Goal: Information Seeking & Learning: Learn about a topic

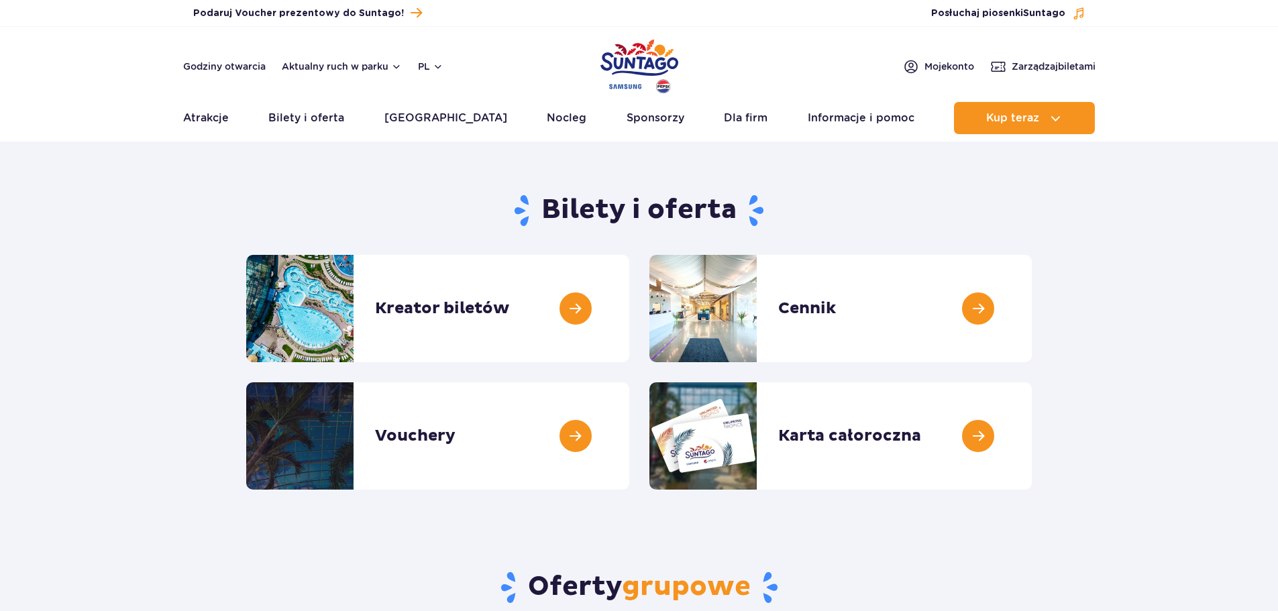
click at [233, 120] on ul "Aktualny ruch w parku Atrakcje Zjeżdżalnie Aster Rainbow Narval Więcej Baseny B…" at bounding box center [639, 118] width 912 height 32
click at [202, 120] on link "Atrakcje" at bounding box center [206, 118] width 46 height 32
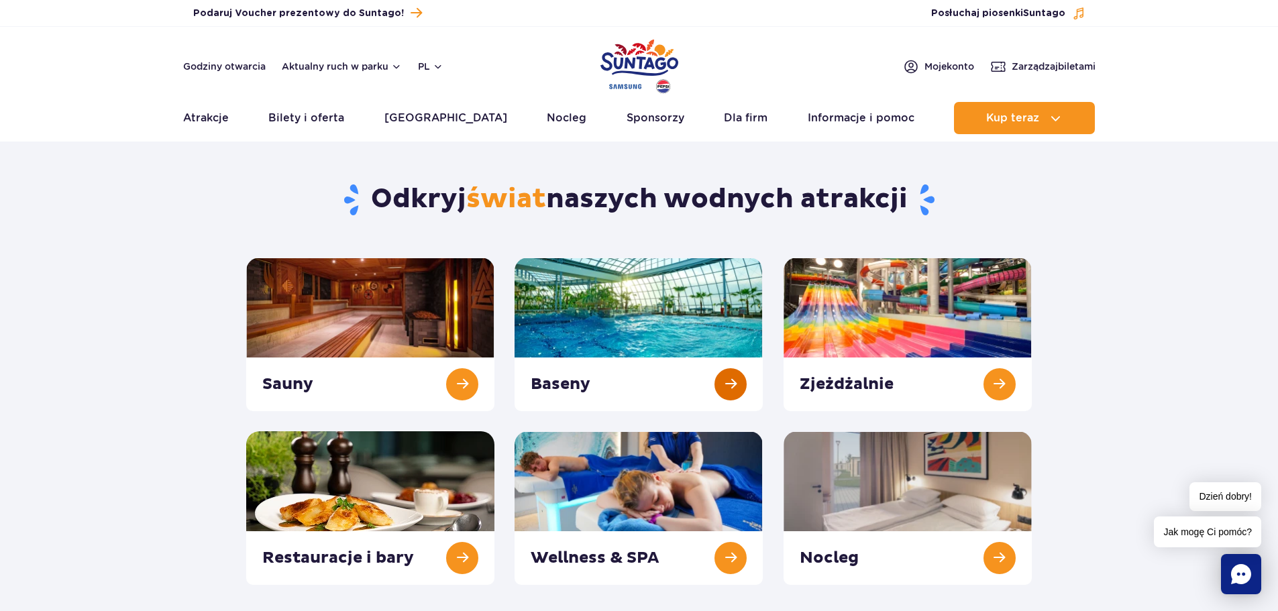
click at [653, 328] on link at bounding box center [638, 335] width 248 height 154
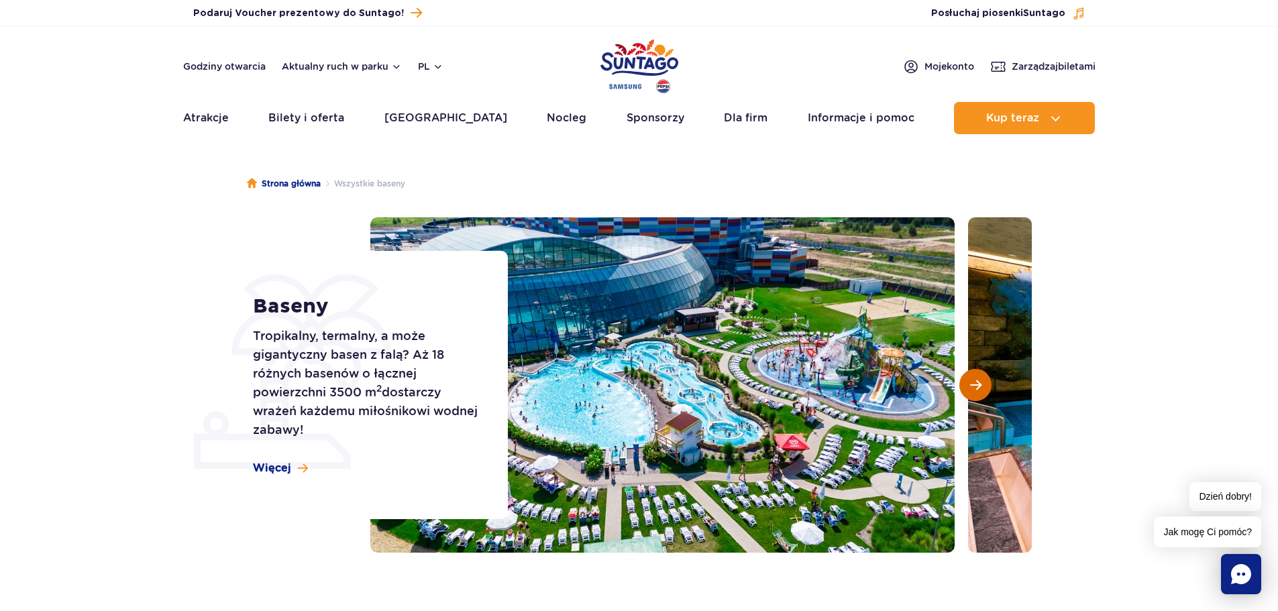
click at [977, 386] on span "Następny slajd" at bounding box center [975, 385] width 11 height 12
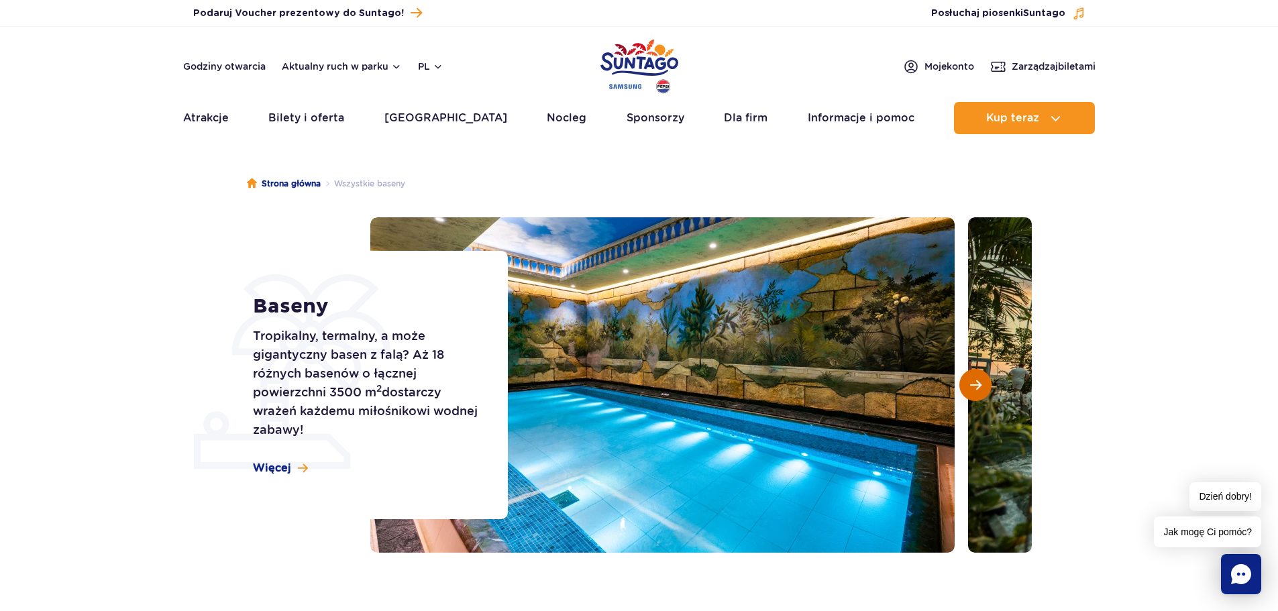
click at [977, 386] on span "Następny slajd" at bounding box center [975, 385] width 11 height 12
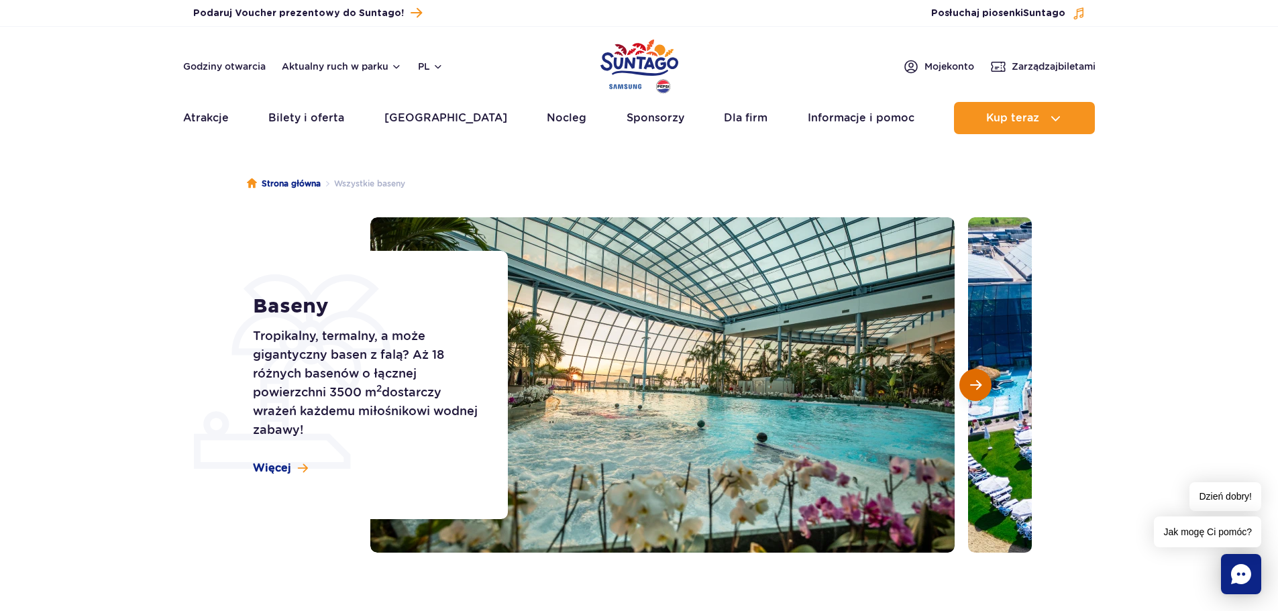
click at [977, 386] on span "Następny slajd" at bounding box center [975, 385] width 11 height 12
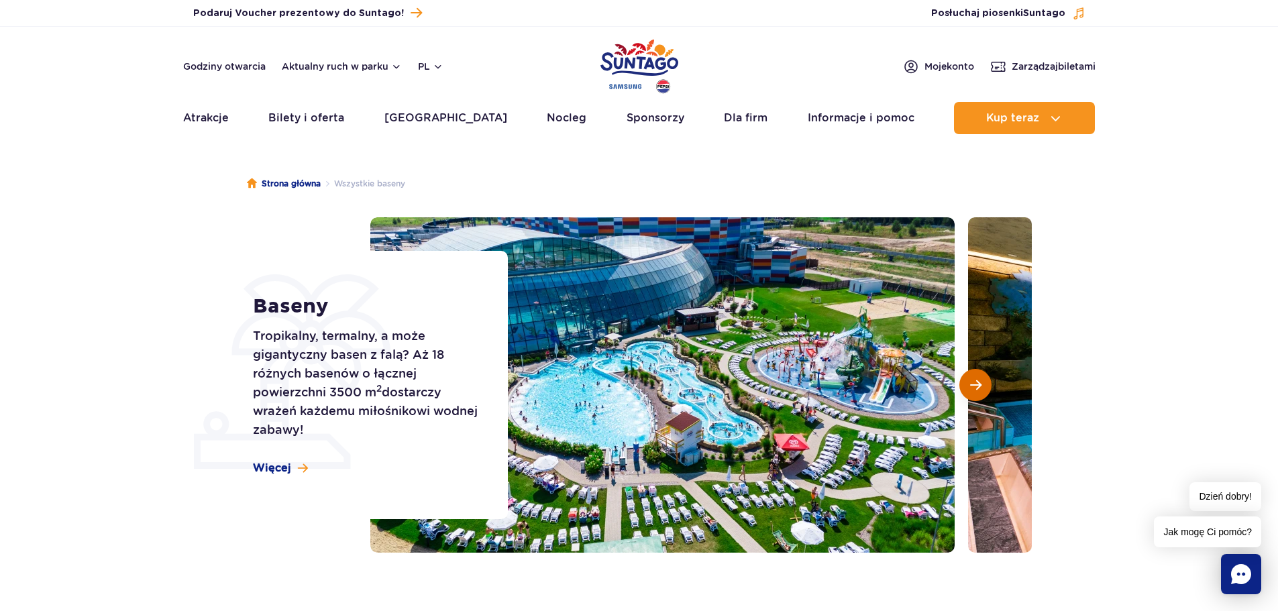
click at [977, 386] on span "Następny slajd" at bounding box center [975, 385] width 11 height 12
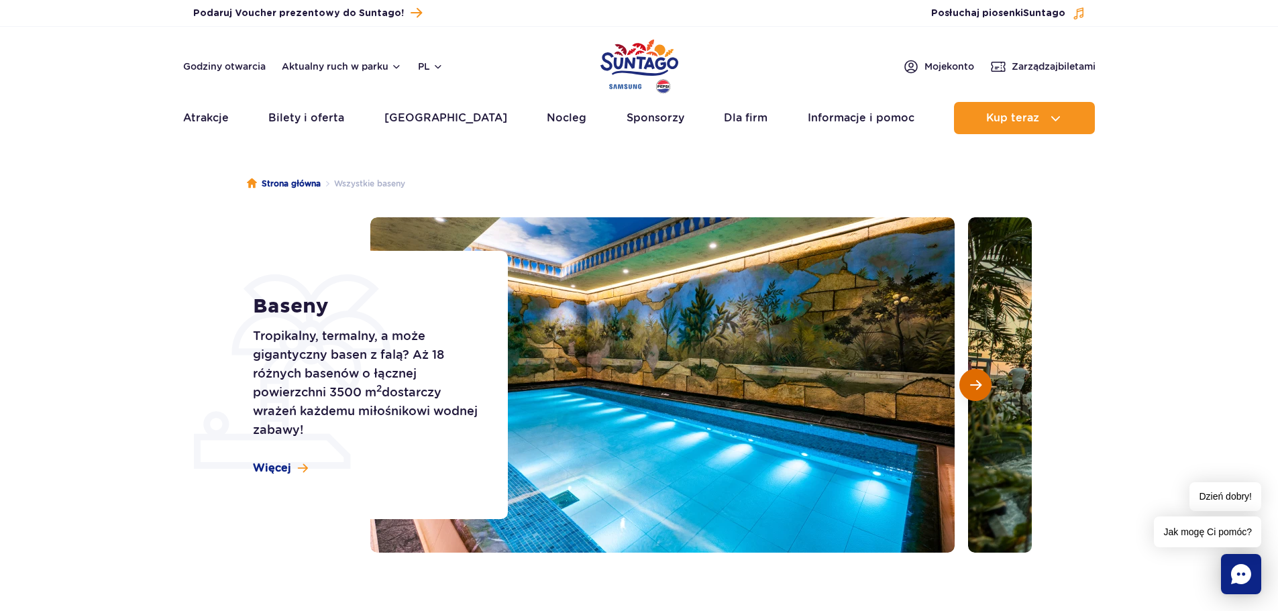
click at [977, 386] on span "Następny slajd" at bounding box center [975, 385] width 11 height 12
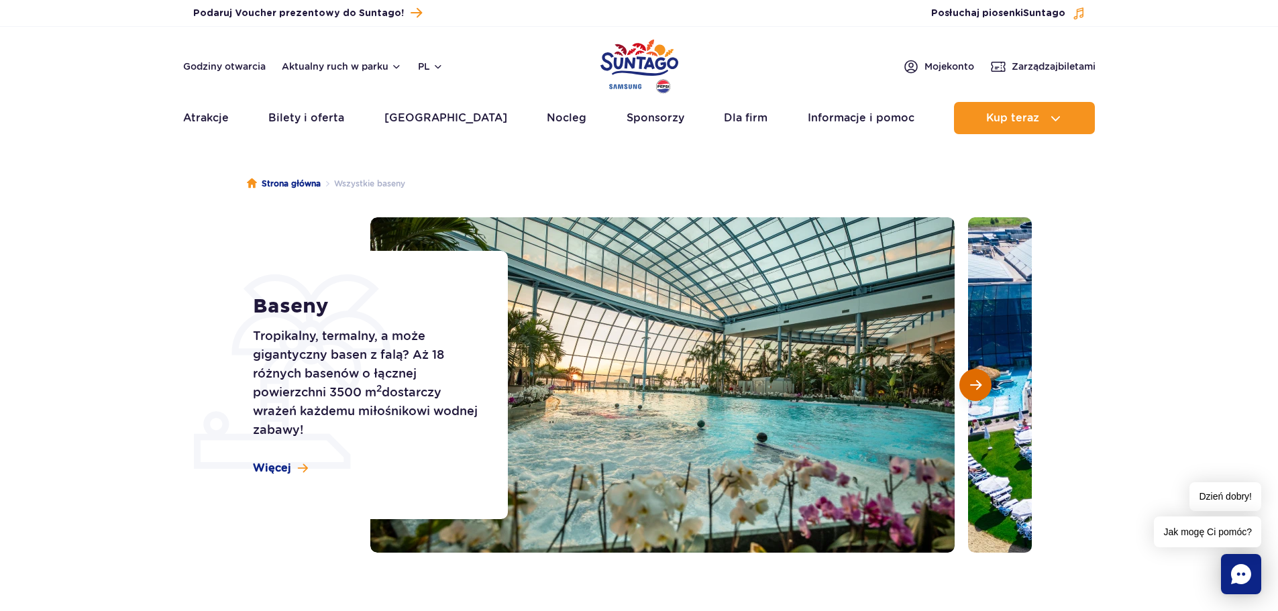
click at [977, 386] on span "Następny slajd" at bounding box center [975, 385] width 11 height 12
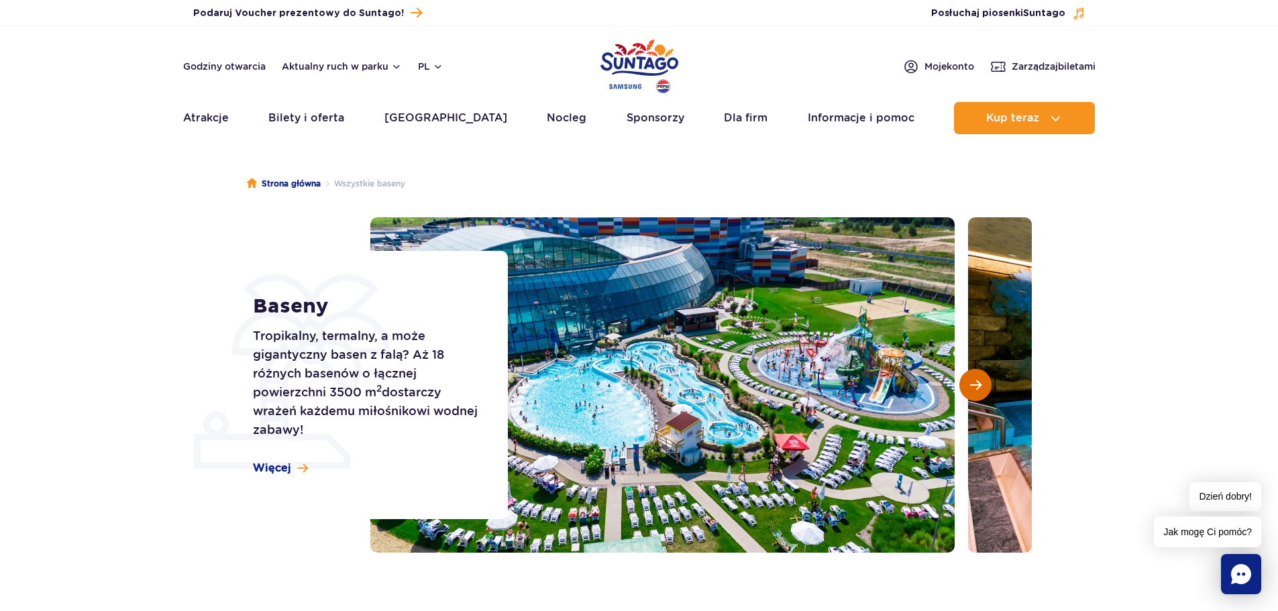
click at [977, 386] on span "Następny slajd" at bounding box center [975, 385] width 11 height 12
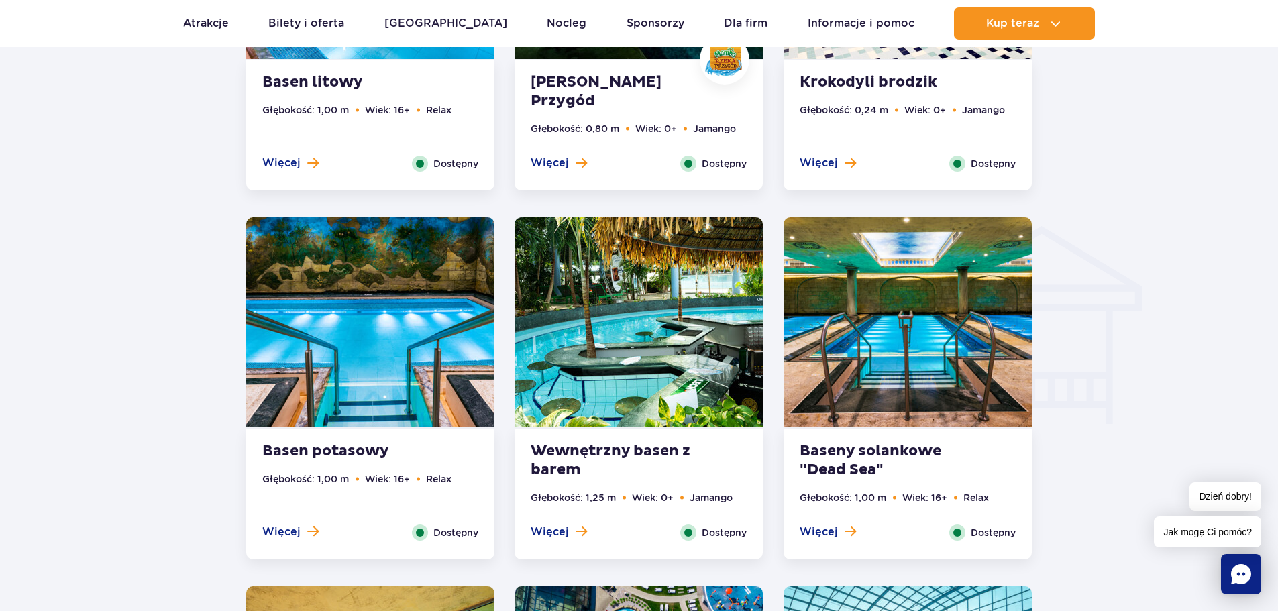
scroll to position [1476, 0]
click at [642, 316] on img at bounding box center [638, 322] width 248 height 210
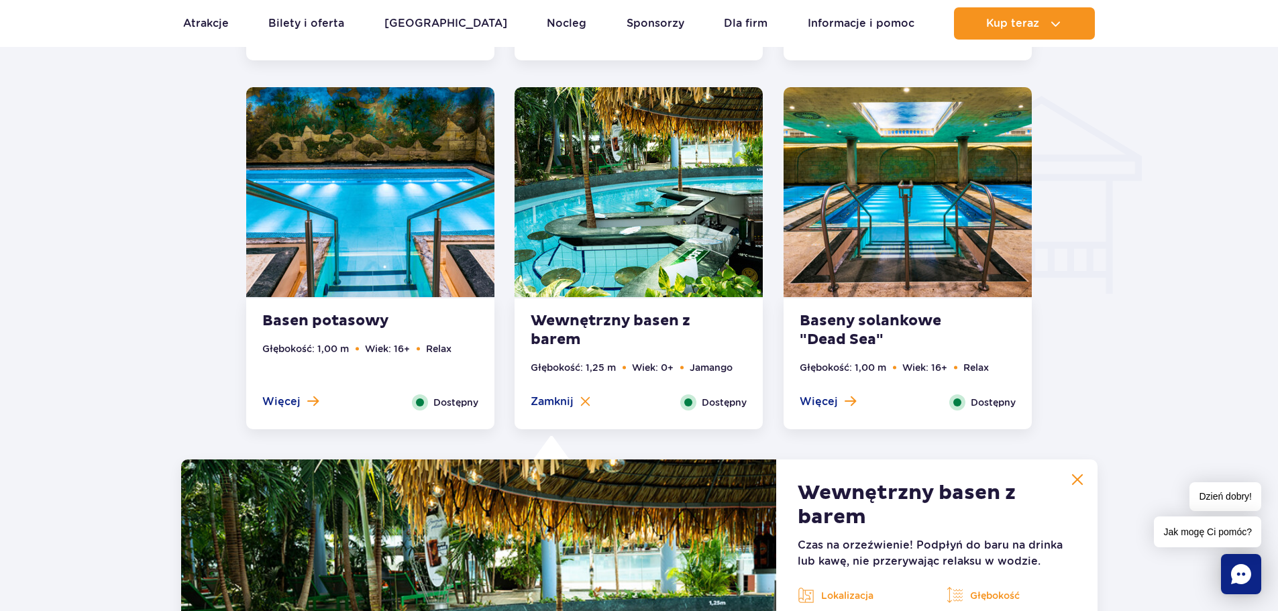
scroll to position [1313, 0]
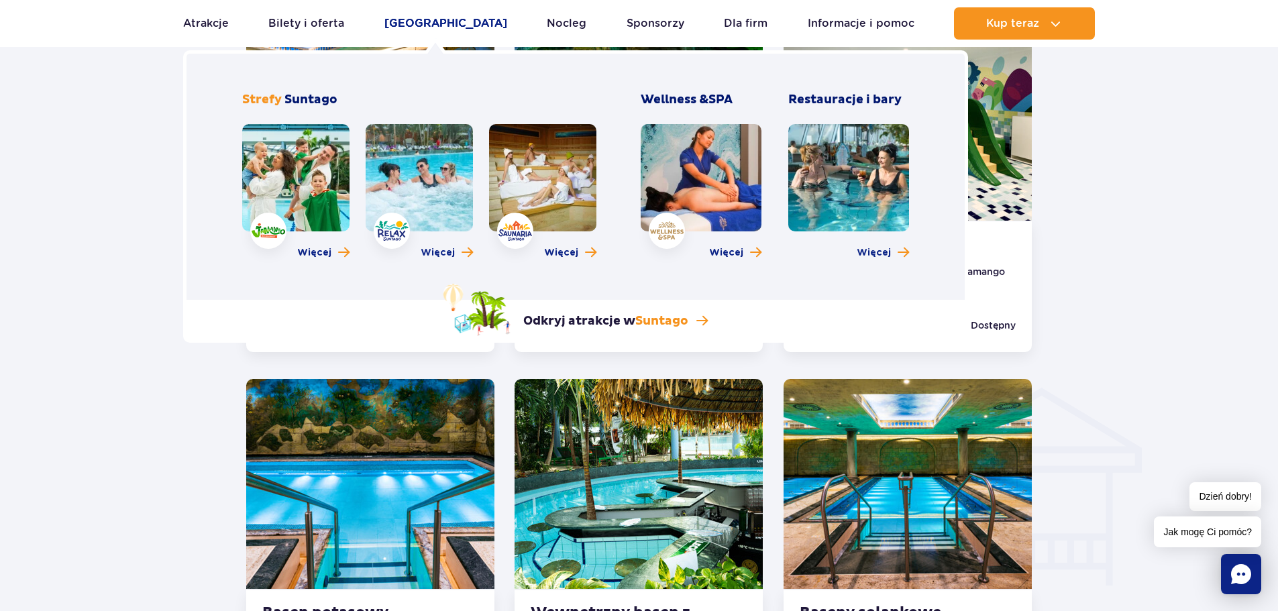
click at [411, 19] on link "[GEOGRAPHIC_DATA]" at bounding box center [445, 23] width 123 height 32
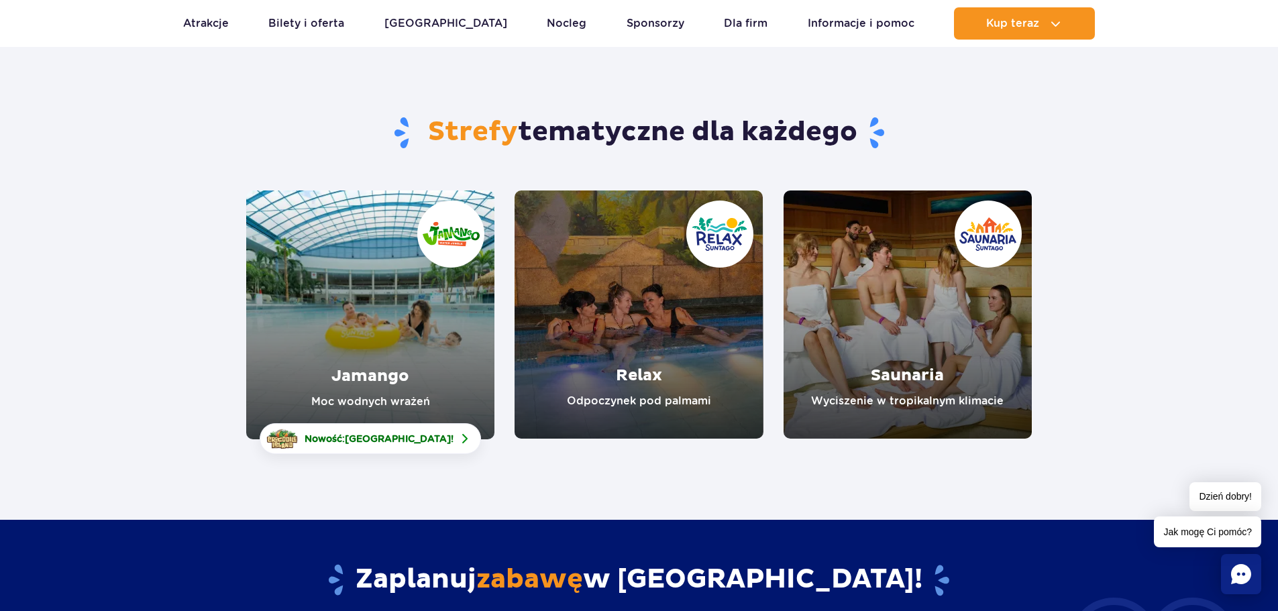
click at [679, 313] on link "Relax" at bounding box center [638, 314] width 248 height 248
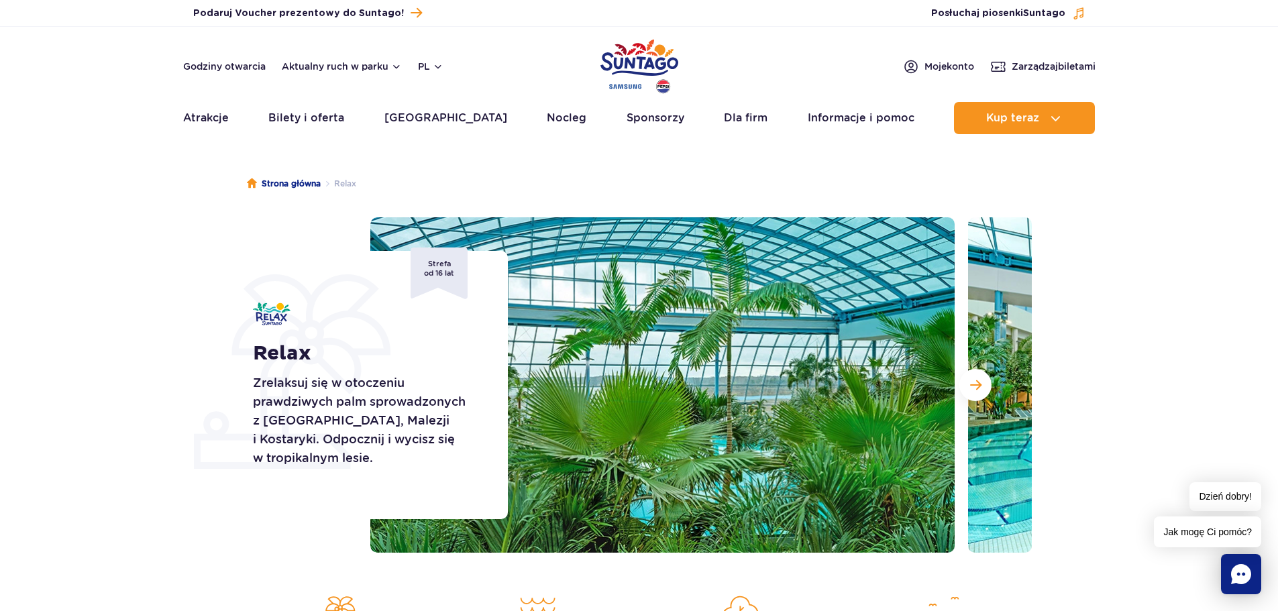
click at [632, 80] on img "Park of Poland" at bounding box center [639, 67] width 78 height 62
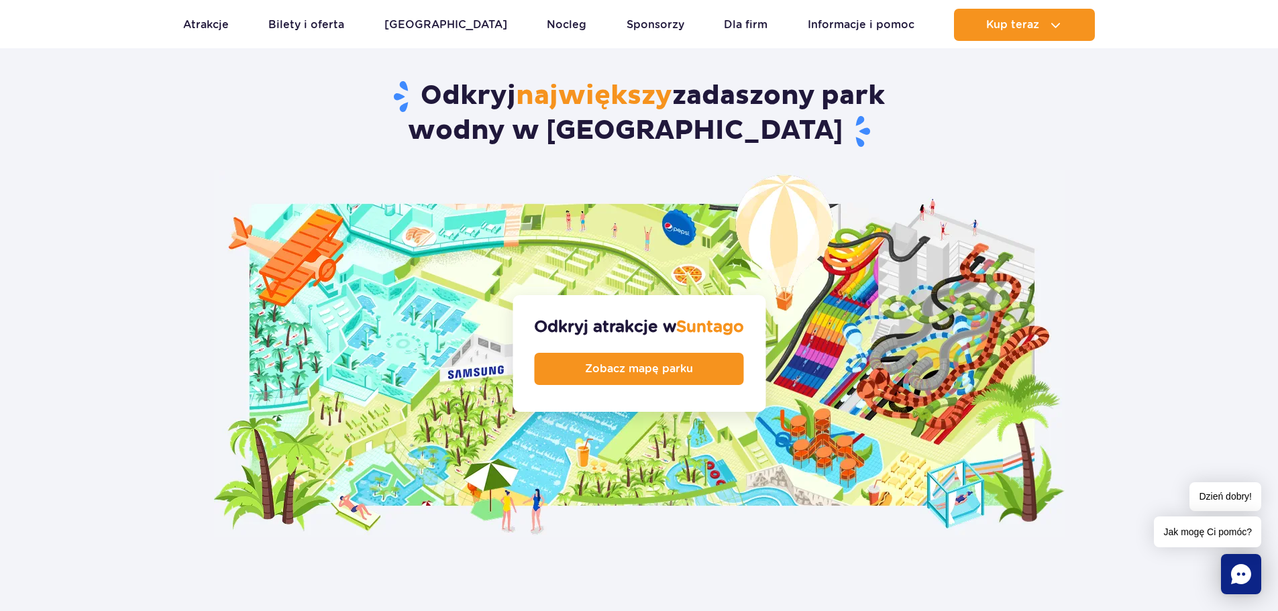
scroll to position [1274, 0]
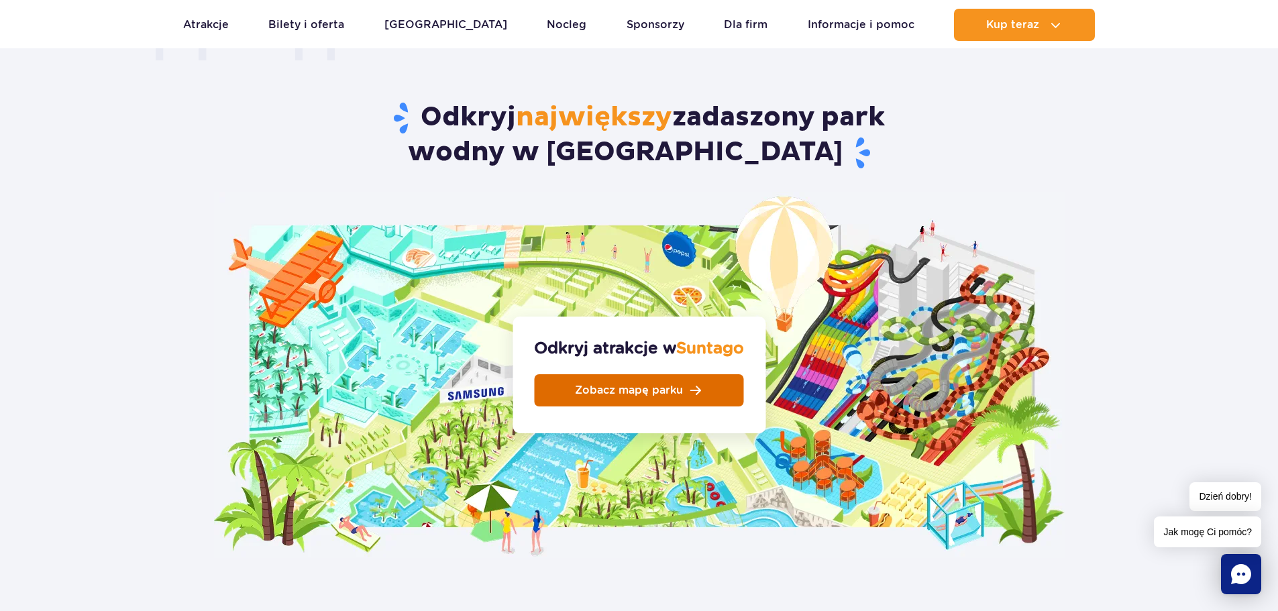
click at [663, 385] on span "Zobacz mapę parku" at bounding box center [629, 390] width 108 height 11
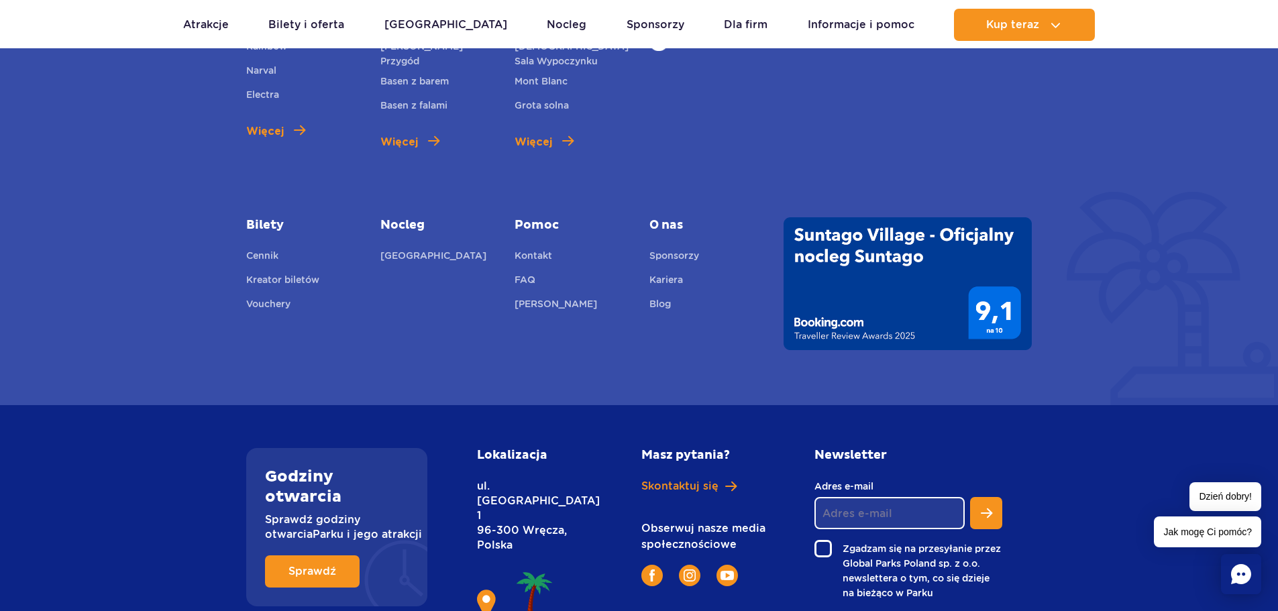
scroll to position [5013, 0]
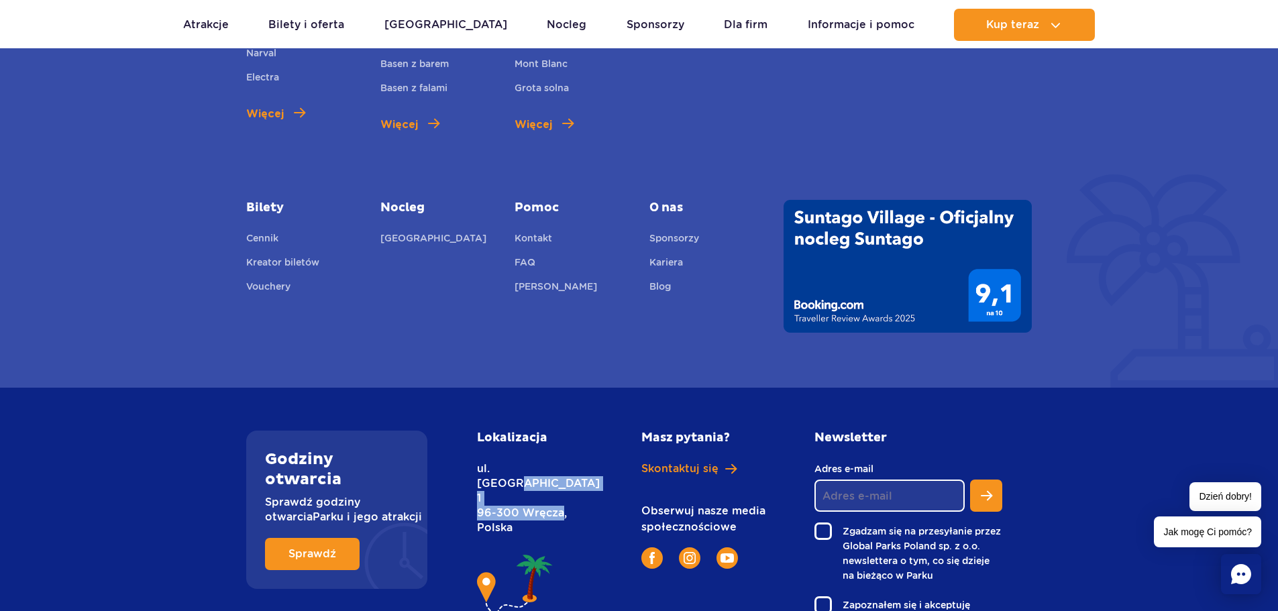
drag, startPoint x: 516, startPoint y: 392, endPoint x: 491, endPoint y: 388, distance: 25.1
click at [491, 461] on p "ul. [STREET_ADDRESS]" at bounding box center [529, 498] width 104 height 74
click at [504, 461] on p "ul. [STREET_ADDRESS]" at bounding box center [529, 498] width 104 height 74
click at [492, 461] on p "ul. Nowy Świat 1 96-300 Wręcza, Polska" at bounding box center [529, 498] width 104 height 74
drag, startPoint x: 482, startPoint y: 382, endPoint x: 536, endPoint y: 396, distance: 55.3
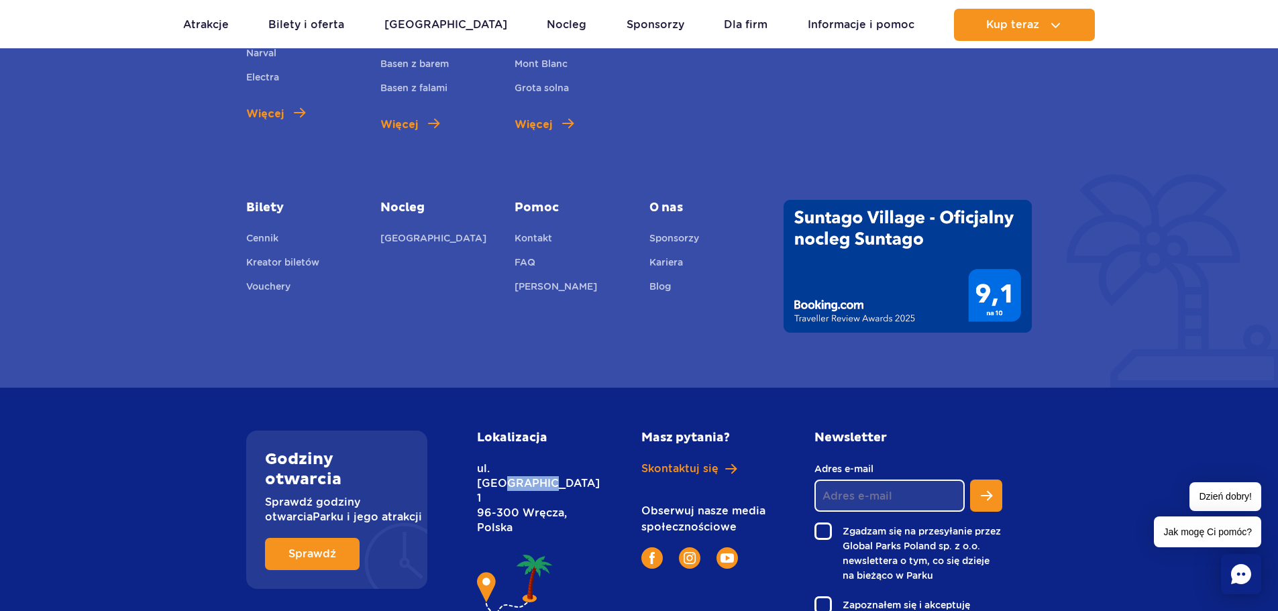
click at [524, 461] on p "ul. Nowy Świat 1 96-300 Wręcza, Polska" at bounding box center [529, 498] width 104 height 74
click at [532, 461] on p "ul. Nowy Świat 1 96-300 Wręcza, Polska" at bounding box center [529, 498] width 104 height 74
drag, startPoint x: 527, startPoint y: 399, endPoint x: 567, endPoint y: 394, distance: 41.3
click at [567, 461] on p "ul. Nowy Świat 1 96-300 Wręcza, Polska" at bounding box center [529, 498] width 104 height 74
copy p "Wręcza,"
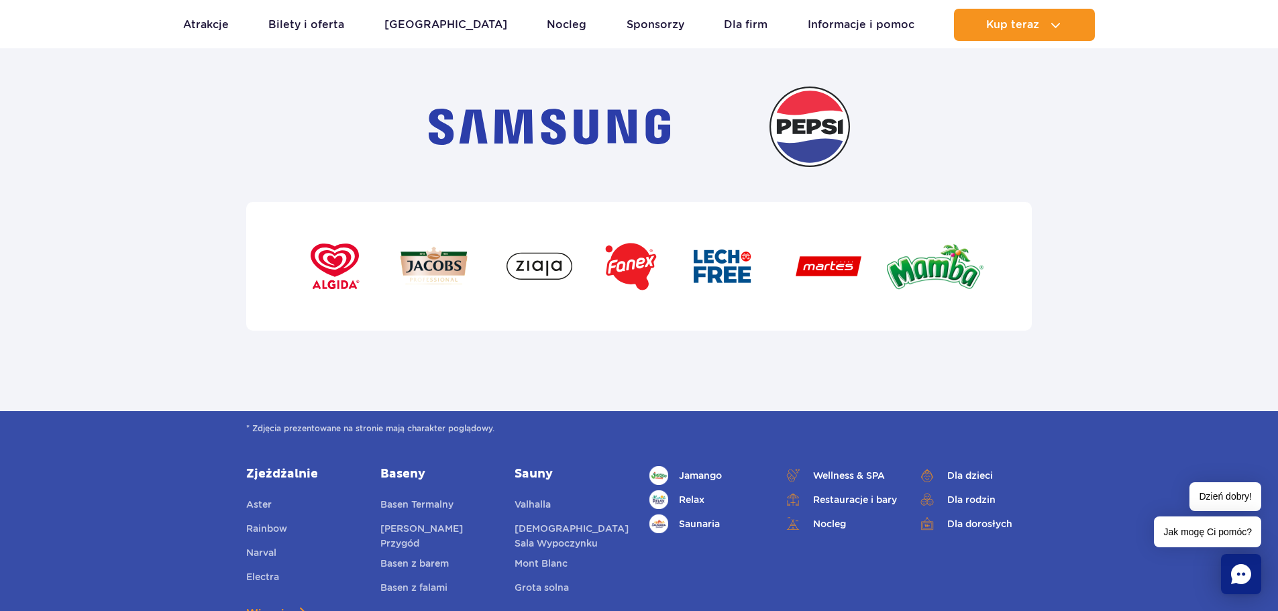
scroll to position [4410, 0]
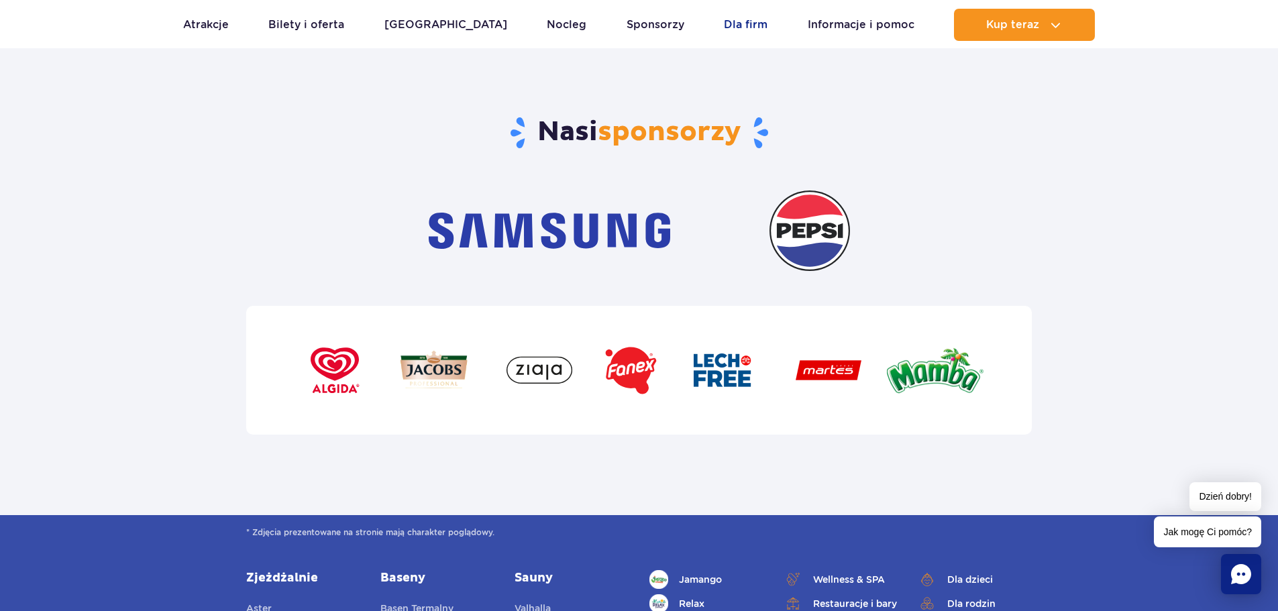
click at [729, 26] on link "Dla firm" at bounding box center [746, 25] width 44 height 32
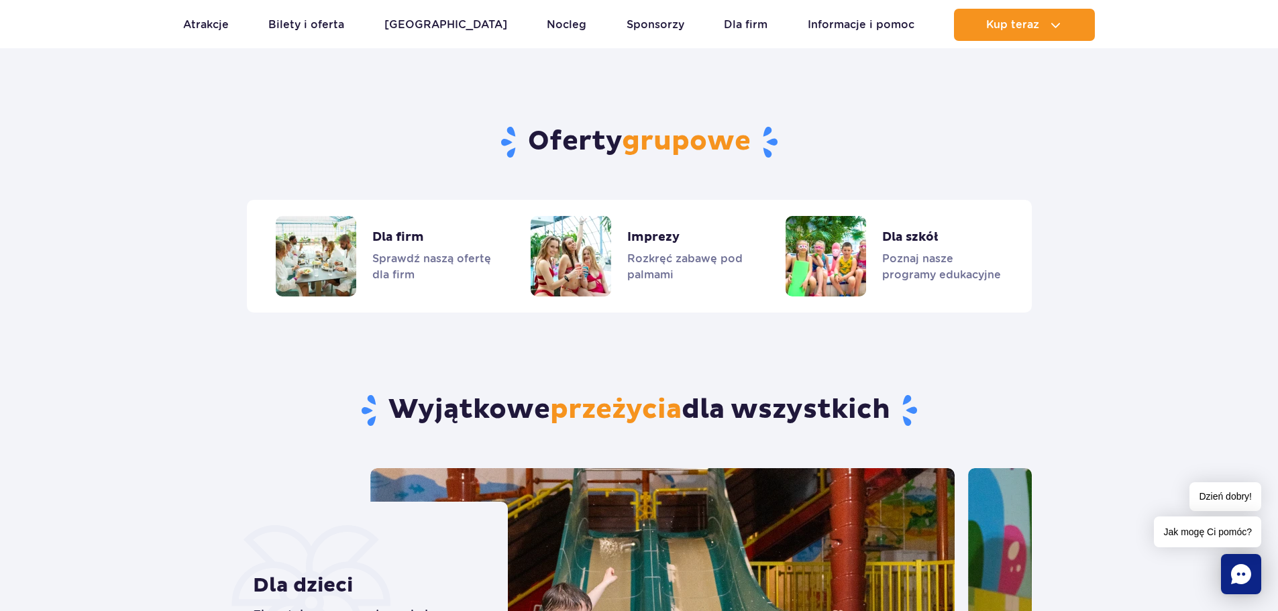
scroll to position [3076, 0]
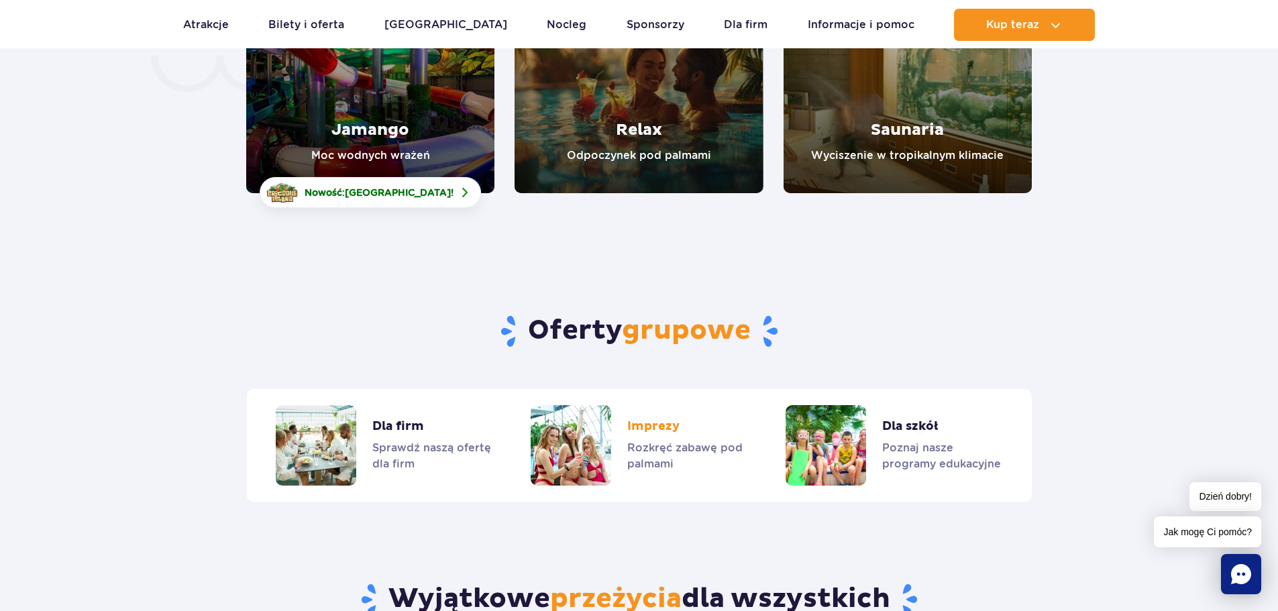
click at [576, 405] on link "Imprezy" at bounding box center [639, 445] width 216 height 80
click at [260, 405] on div "Dla firm Sprawdź naszą ofertę dla firm" at bounding box center [384, 445] width 255 height 80
click at [288, 405] on link "Dla firm" at bounding box center [384, 445] width 216 height 80
click at [585, 405] on link "Imprezy" at bounding box center [639, 445] width 216 height 80
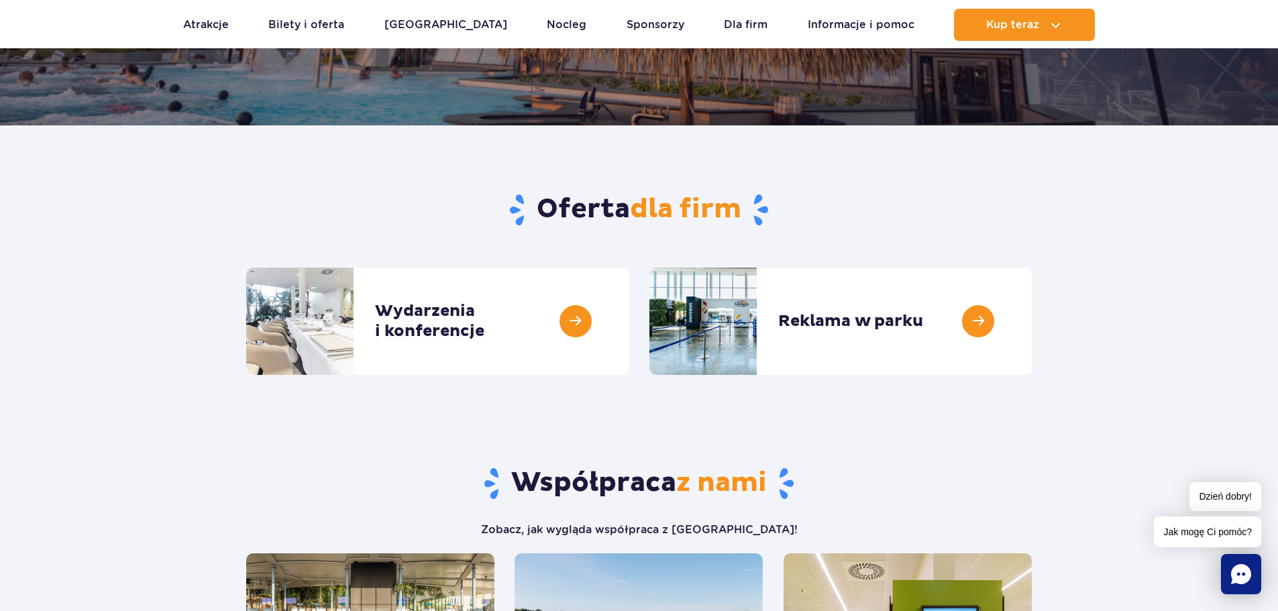
scroll to position [134, 0]
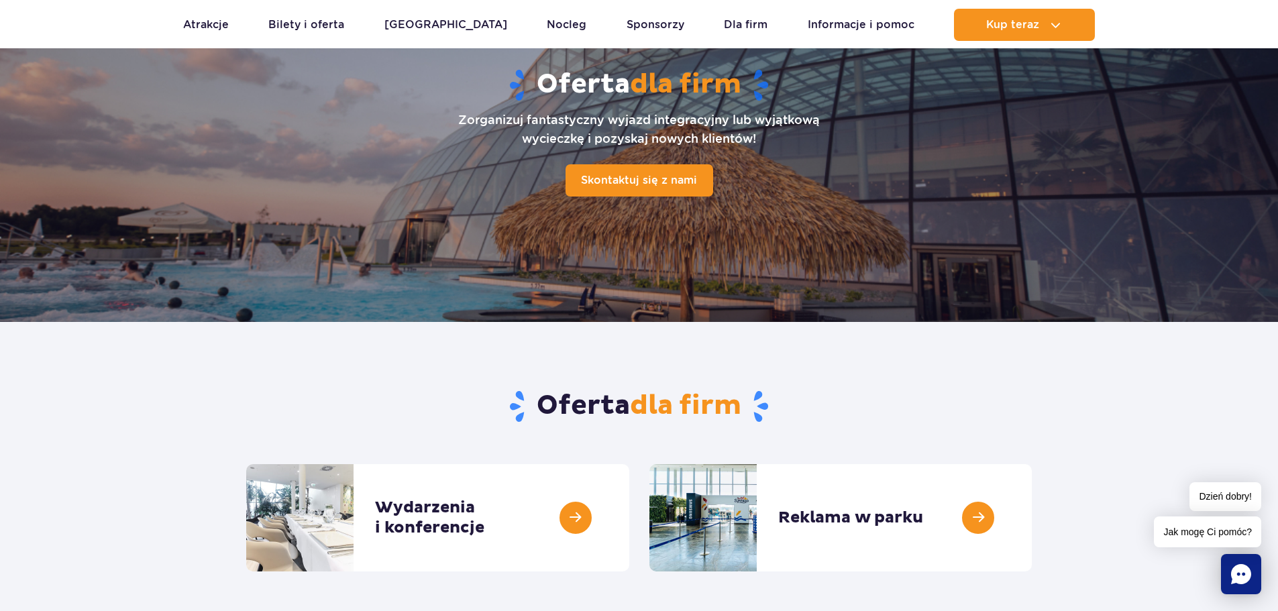
drag, startPoint x: 675, startPoint y: 260, endPoint x: 667, endPoint y: 250, distance: 12.5
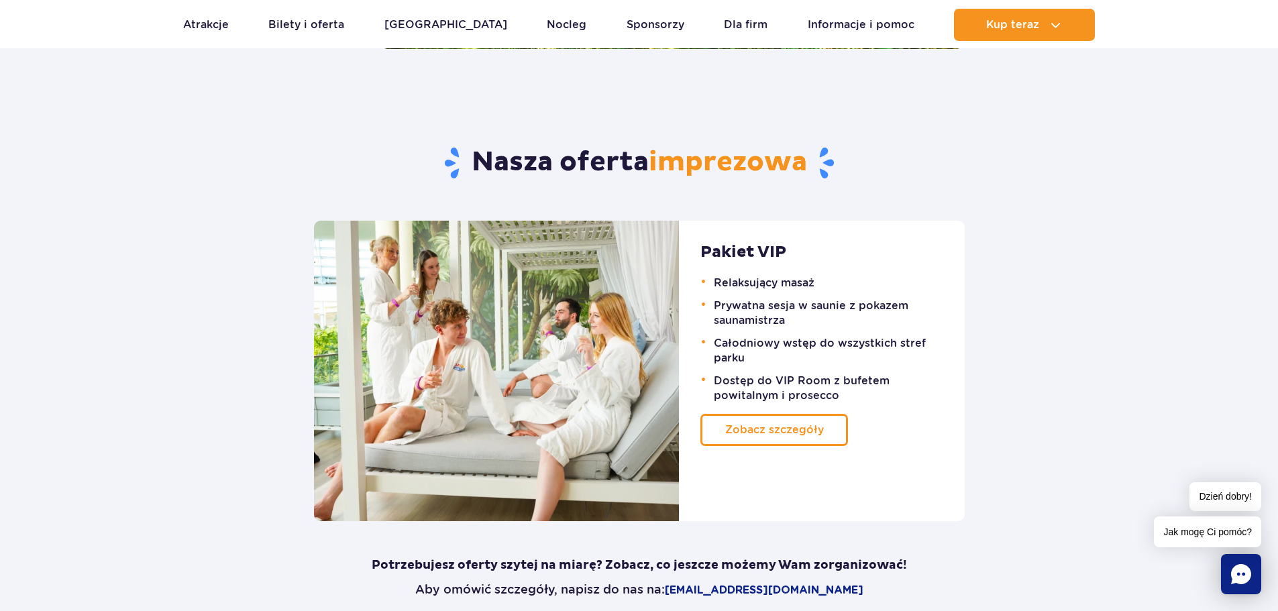
scroll to position [872, 0]
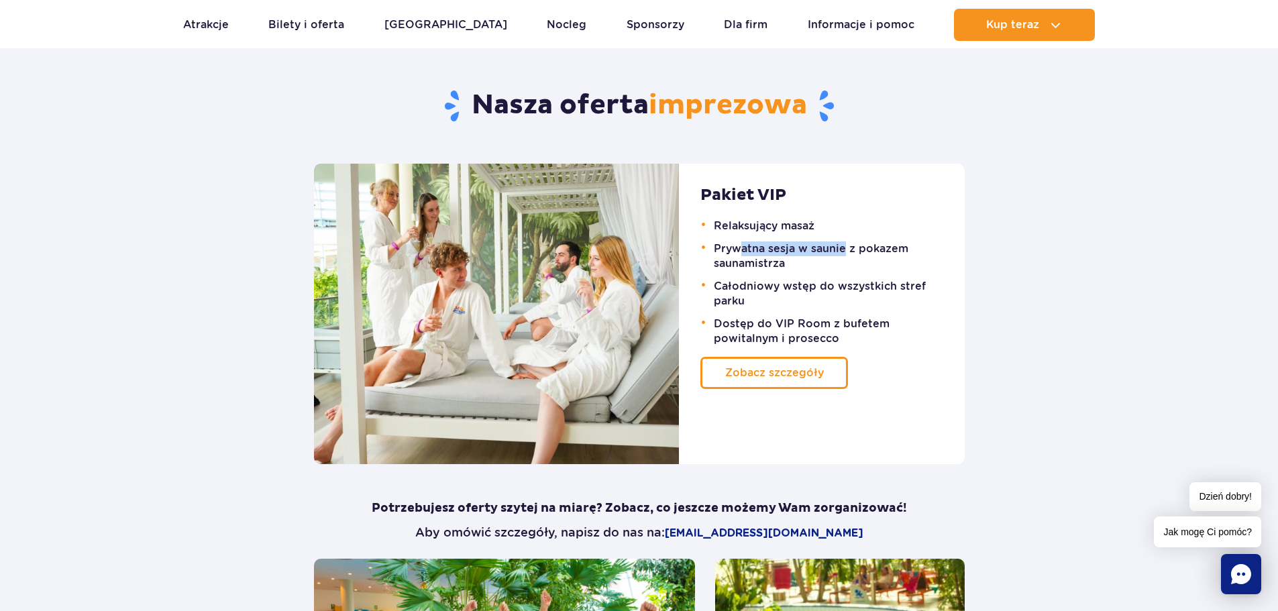
drag, startPoint x: 747, startPoint y: 240, endPoint x: 847, endPoint y: 241, distance: 99.3
click at [847, 241] on li "Prywatna sesja w saunie z pokazem saunamistrza" at bounding box center [824, 255] width 237 height 32
drag, startPoint x: 728, startPoint y: 294, endPoint x: 936, endPoint y: 275, distance: 208.8
click at [936, 275] on ul "Relaksujący masaż Prywatna sesja w saunie z pokazem saunamistrza Całodniowy wst…" at bounding box center [821, 281] width 242 height 130
drag, startPoint x: 879, startPoint y: 323, endPoint x: 747, endPoint y: 325, distance: 132.1
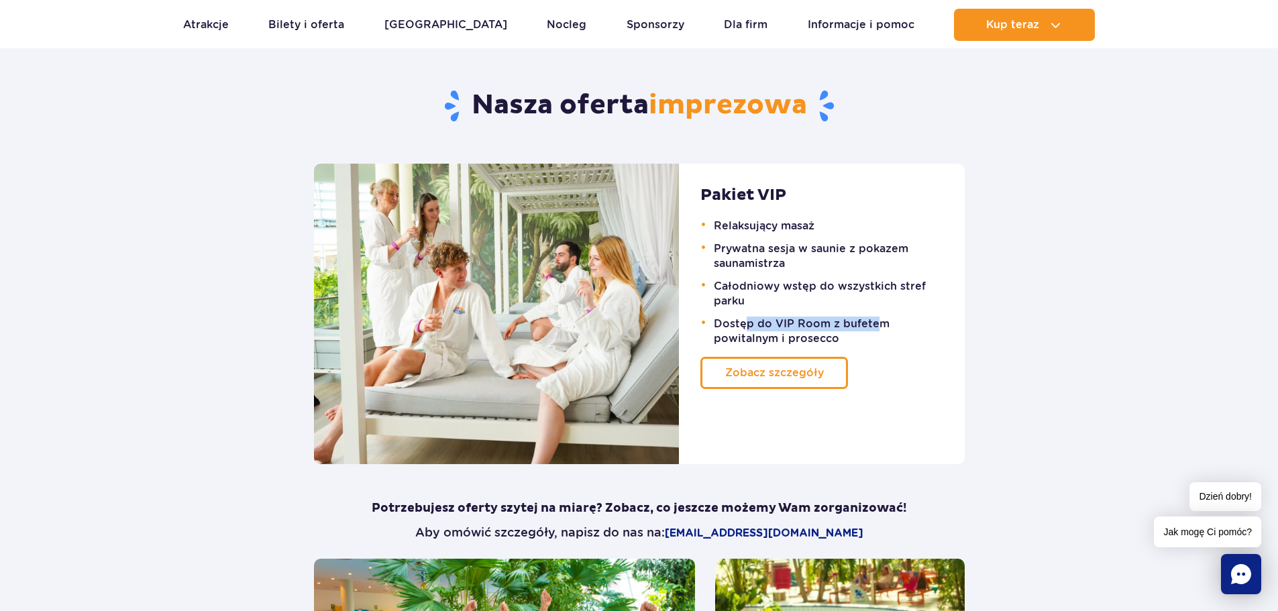
click at [747, 326] on li "Dostęp do VIP Room z bufetem powitalnym i prosecco" at bounding box center [824, 330] width 237 height 32
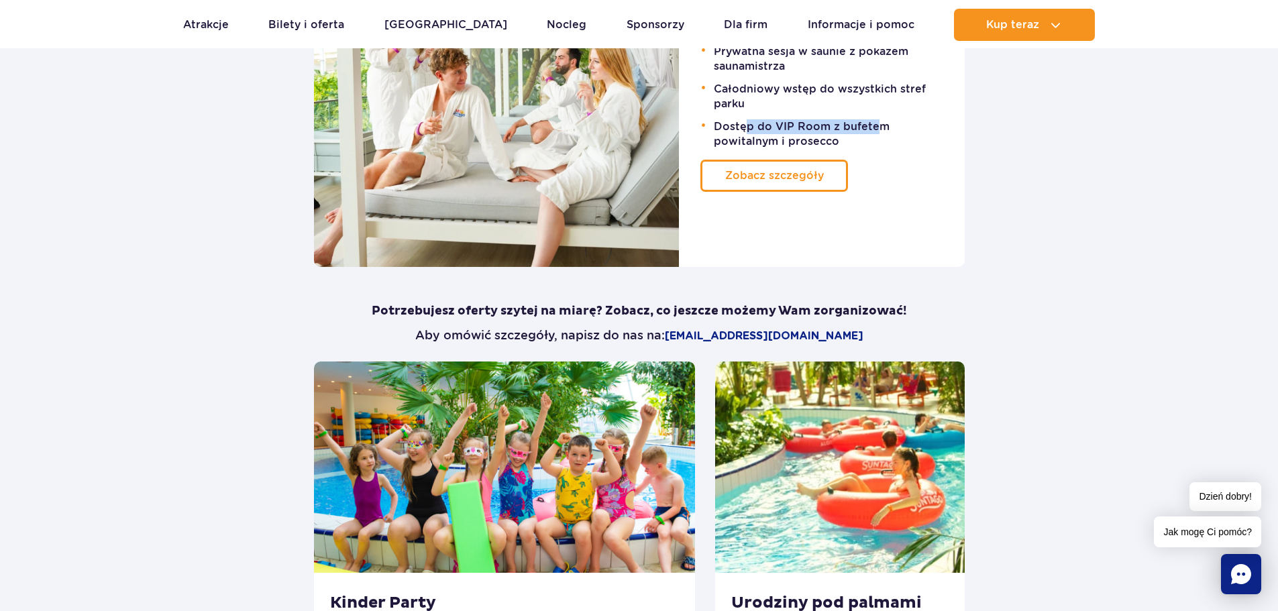
scroll to position [939, 0]
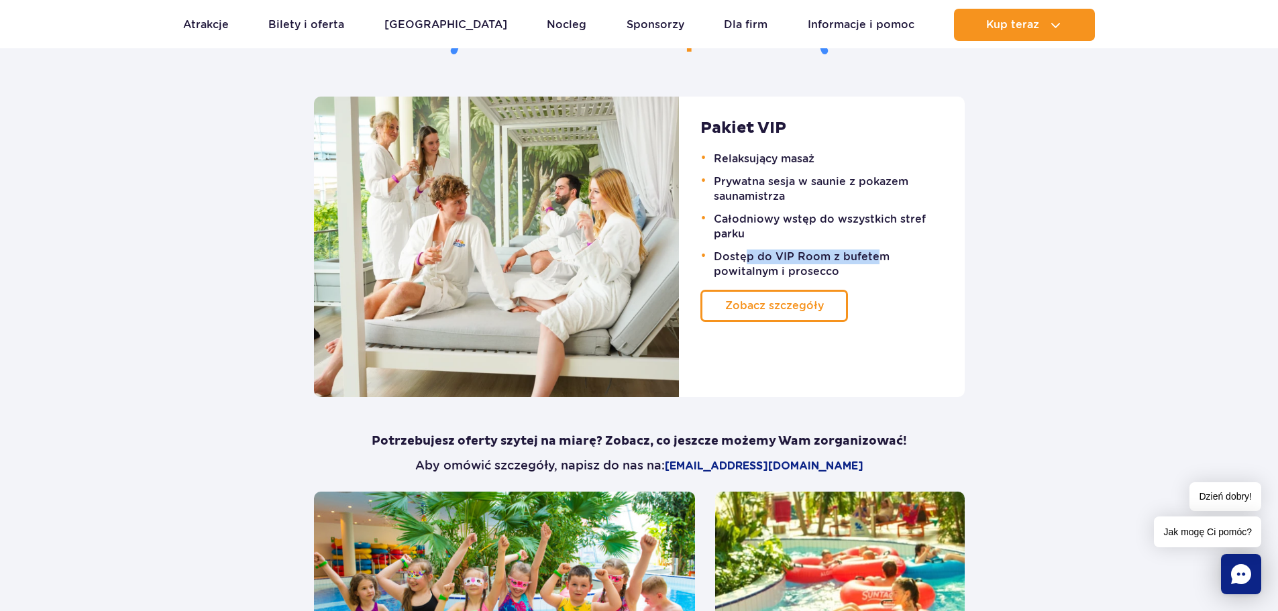
drag, startPoint x: 834, startPoint y: 309, endPoint x: 1079, endPoint y: 334, distance: 245.5
click at [824, 306] on span at bounding box center [824, 306] width 0 height 0
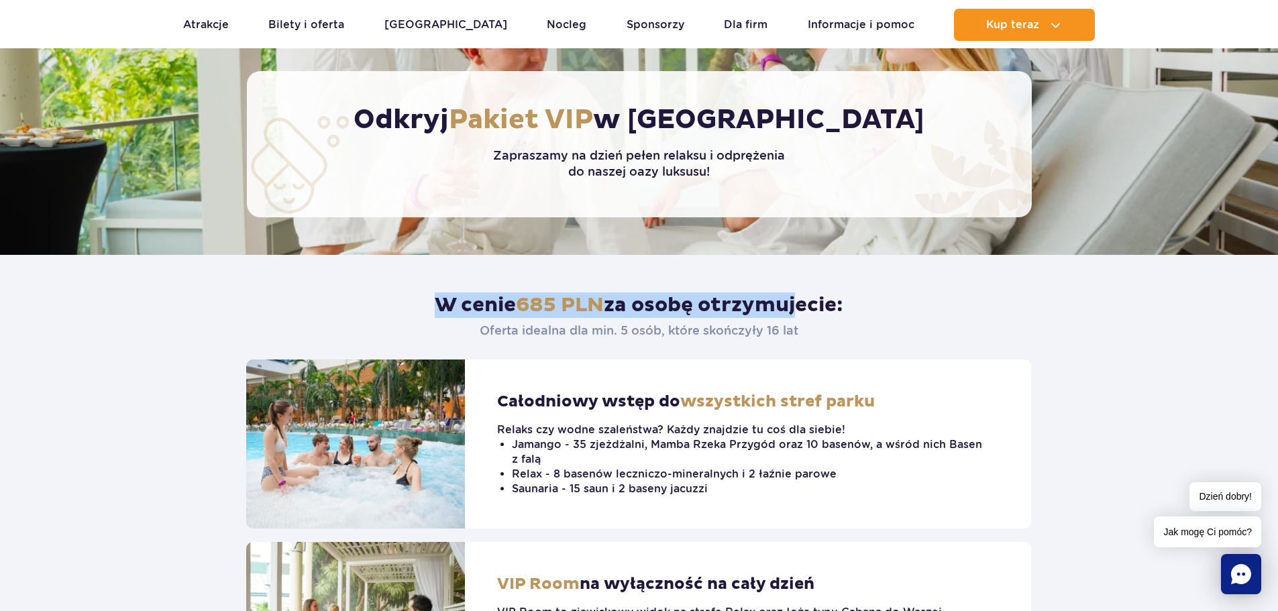
drag, startPoint x: 792, startPoint y: 296, endPoint x: 438, endPoint y: 319, distance: 354.2
click at [438, 319] on header "W cenie 685 PLN za osobę otrzymujecie: Oferta idealna dla min. 5 osób, które sk…" at bounding box center [638, 307] width 785 height 105
click at [555, 306] on span "685 PLN" at bounding box center [560, 304] width 88 height 25
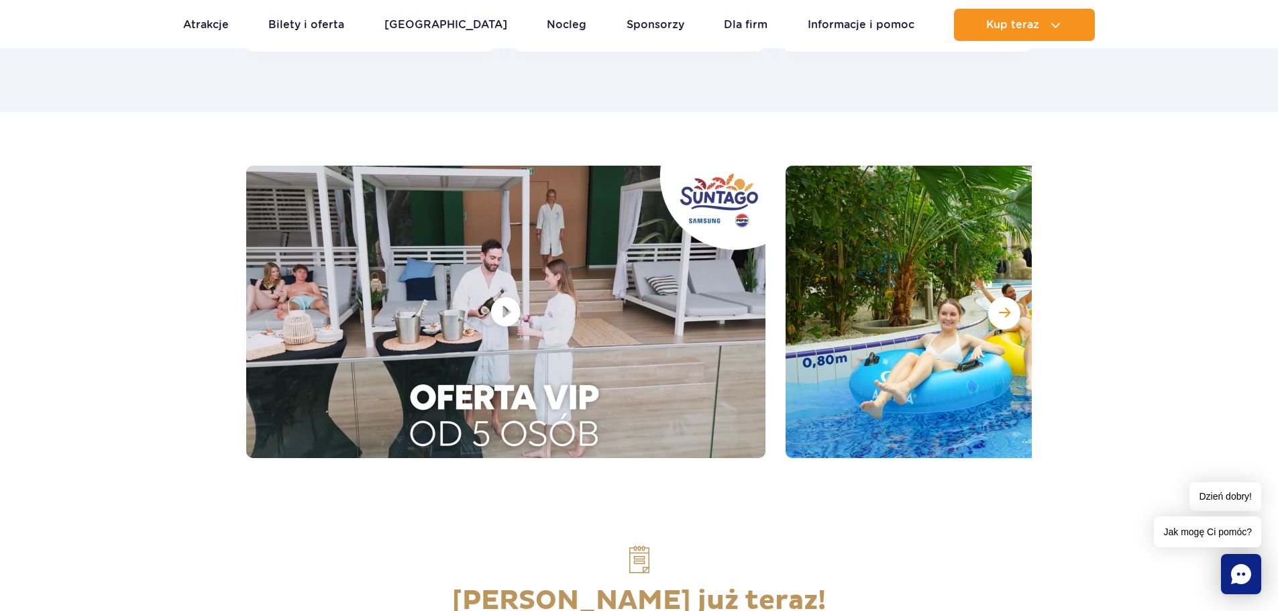
scroll to position [1792, 0]
click at [476, 293] on div at bounding box center [505, 311] width 519 height 292
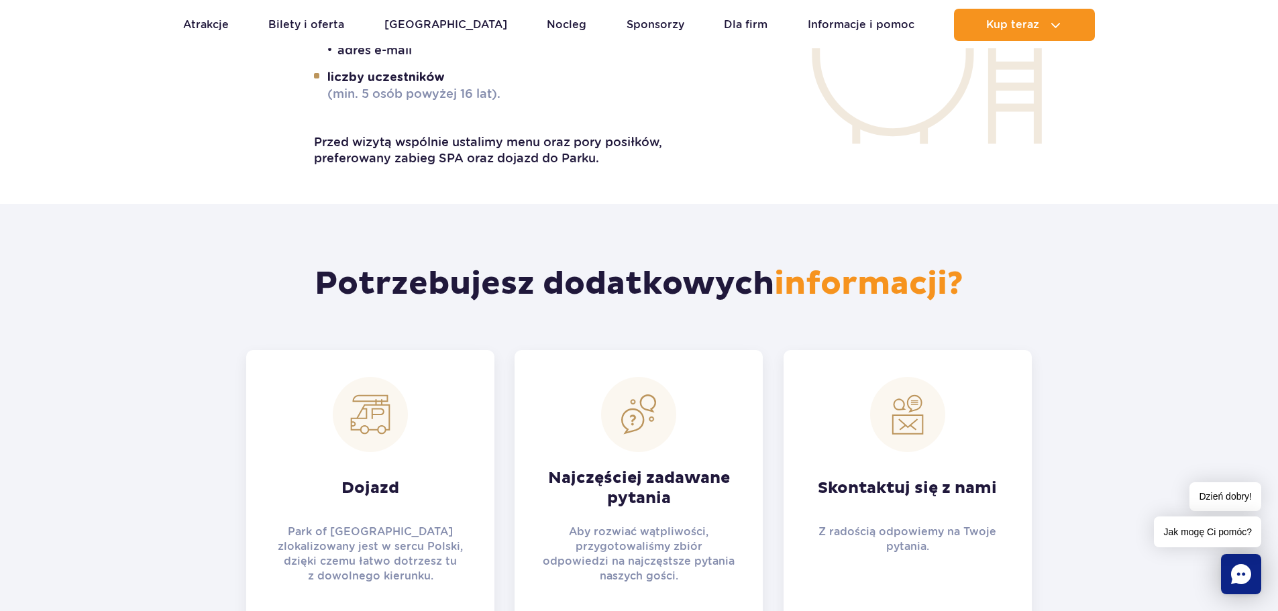
scroll to position [2531, 0]
